Goal: Navigation & Orientation: Find specific page/section

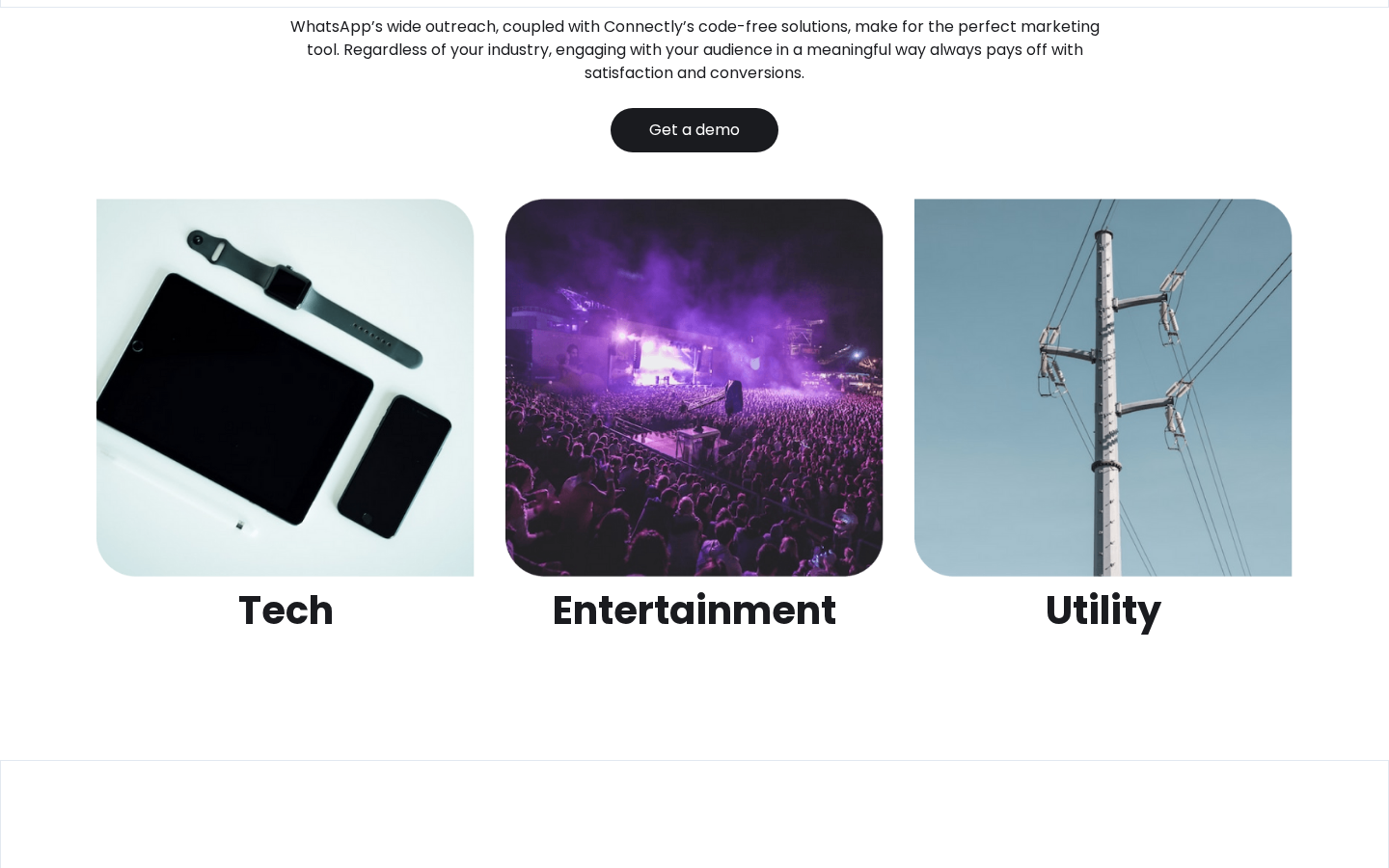
scroll to position [6081, 0]
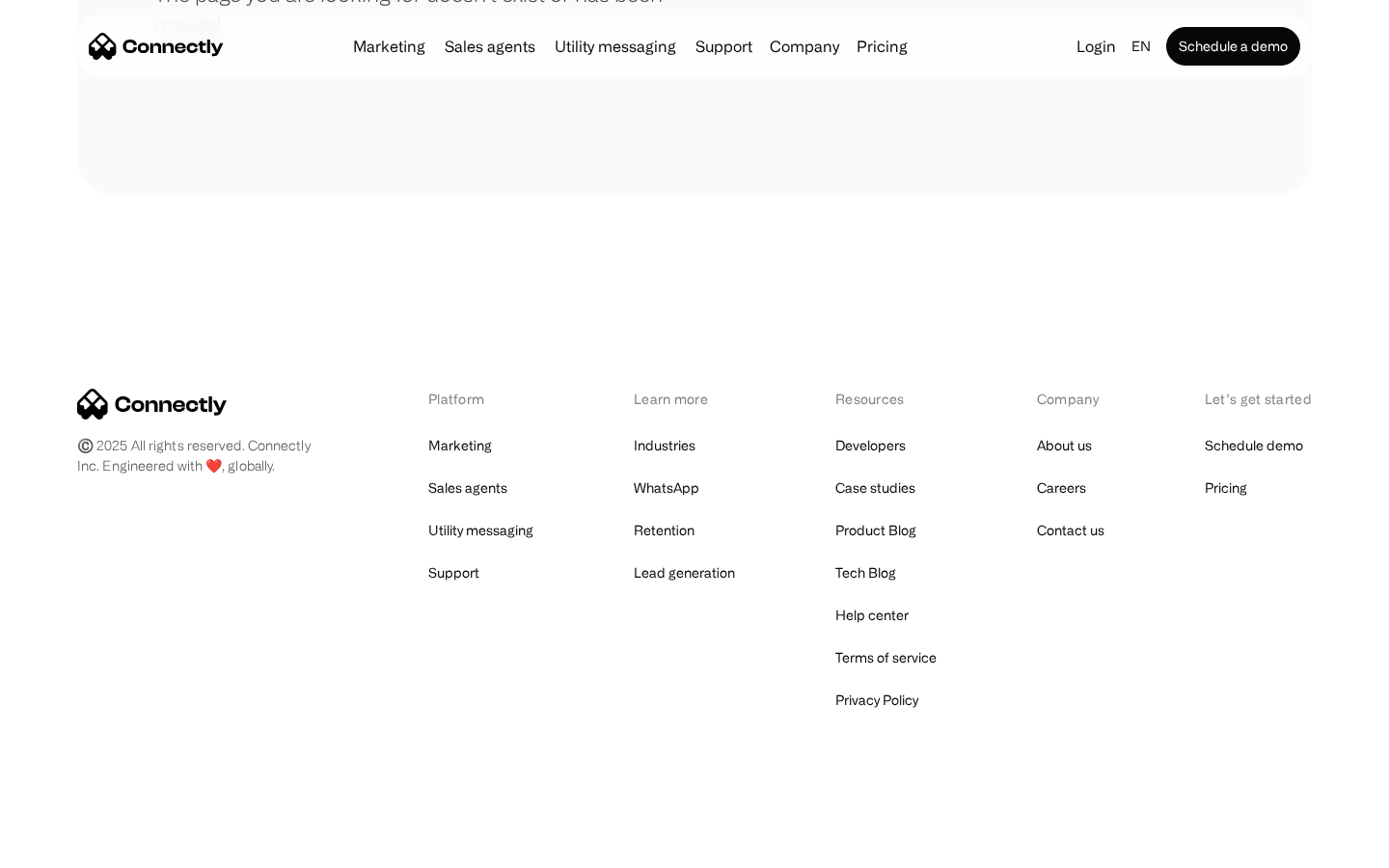
scroll to position [352, 0]
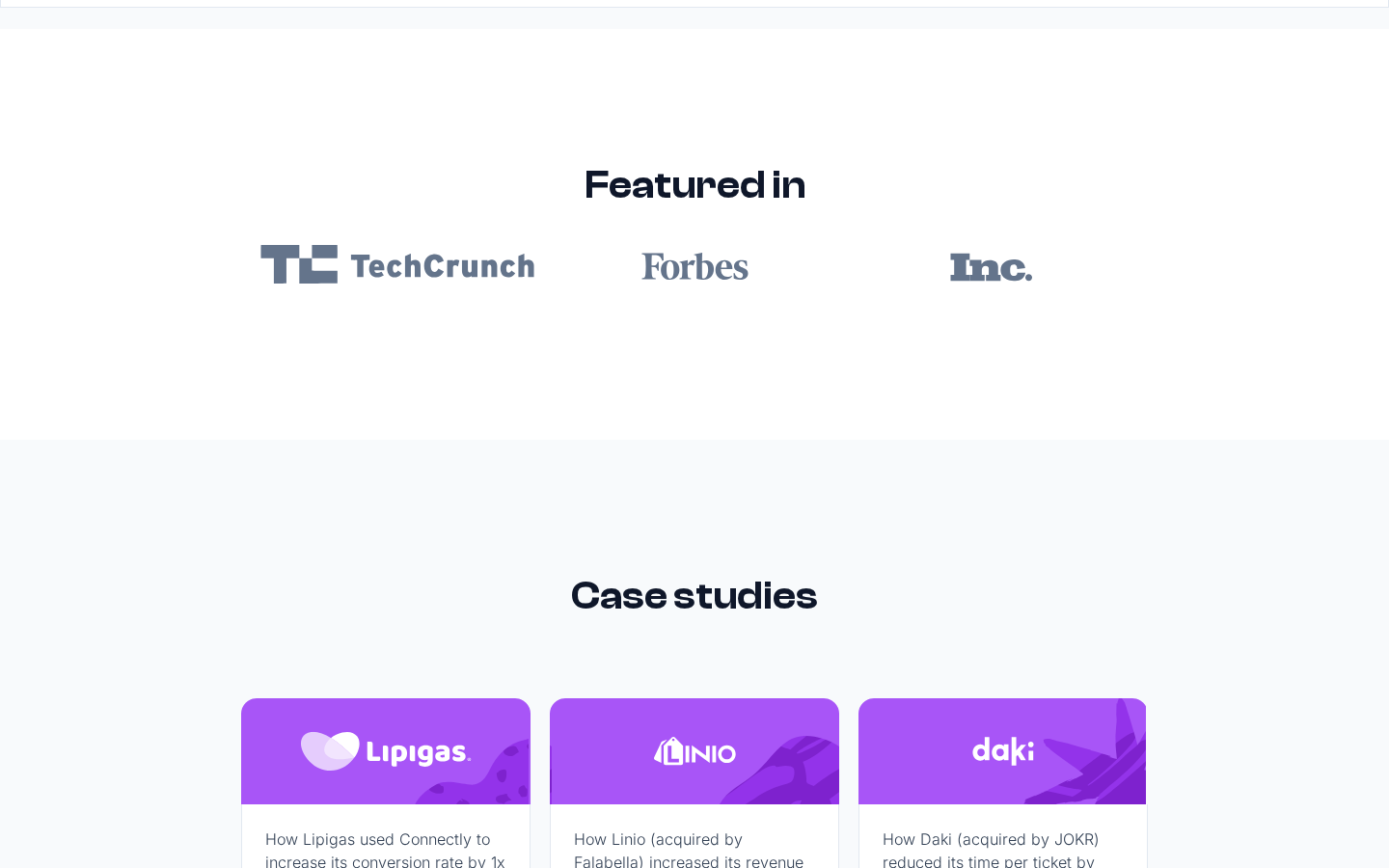
scroll to position [11544, 0]
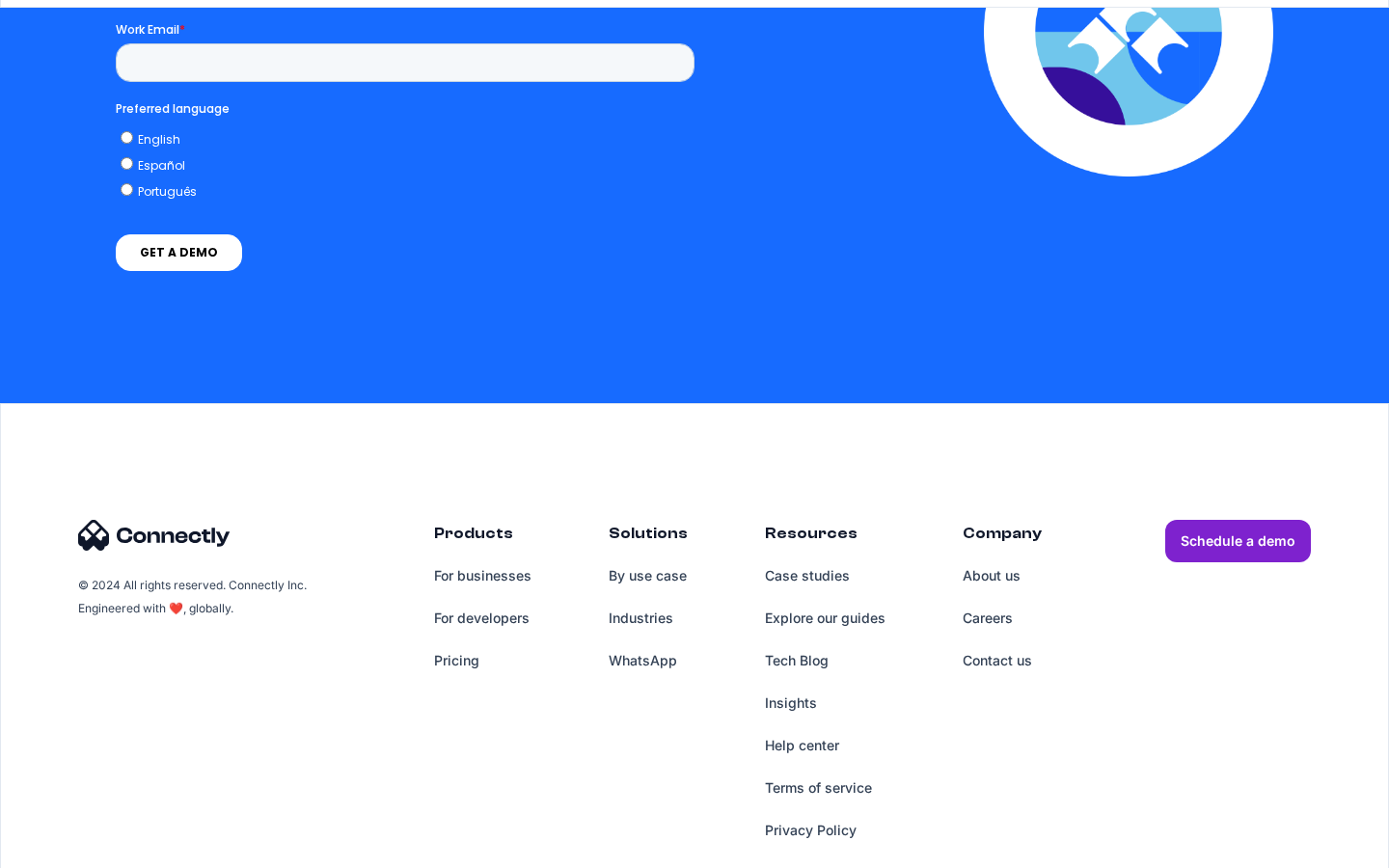
scroll to position [4124, 0]
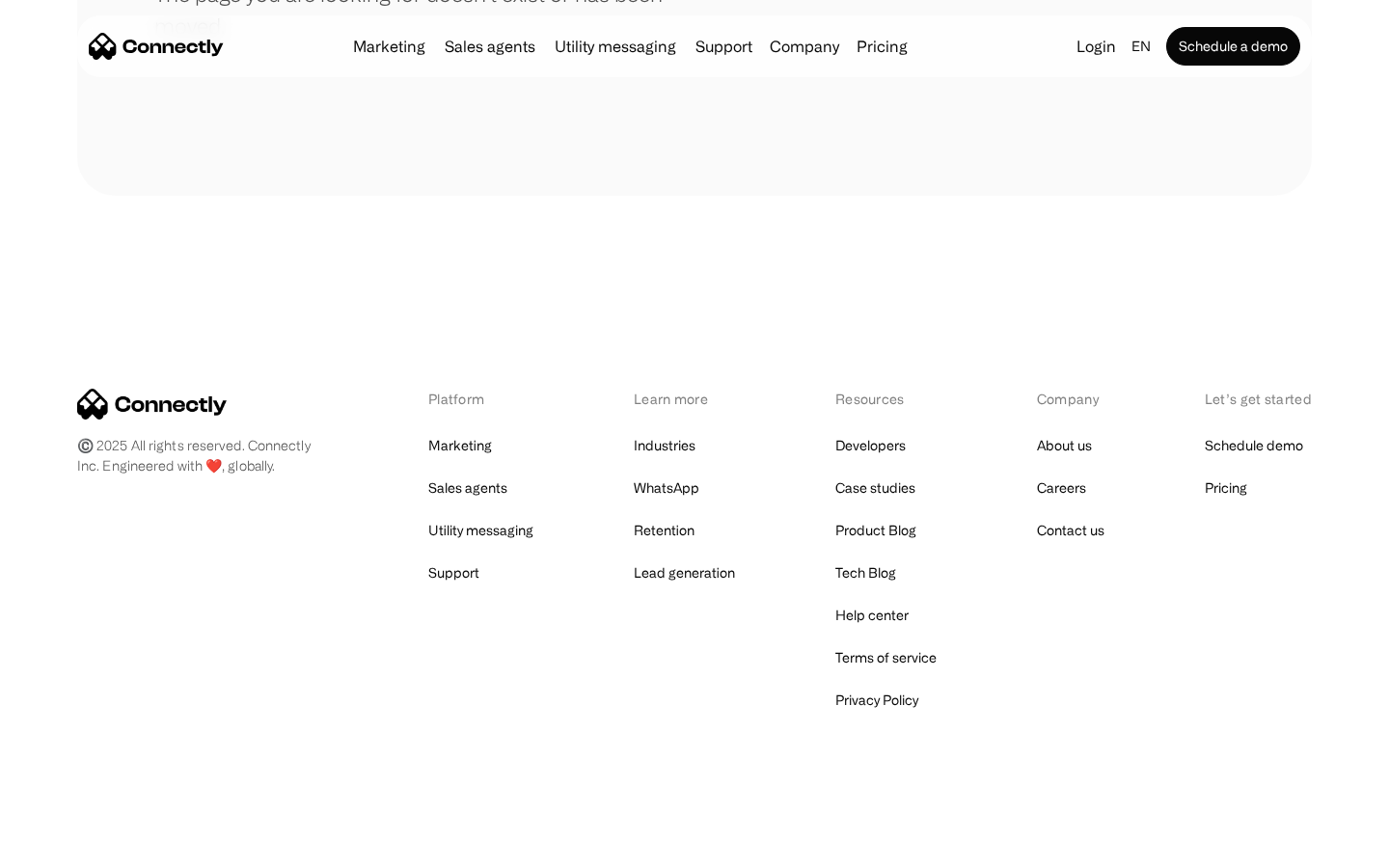
scroll to position [352, 0]
